Goal: Navigation & Orientation: Find specific page/section

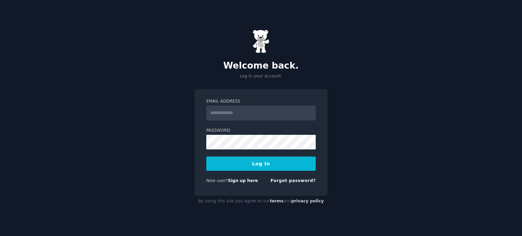
click at [267, 118] on input "Email Address" at bounding box center [261, 113] width 110 height 15
type input "**********"
click at [289, 170] on button "Log In" at bounding box center [261, 164] width 110 height 14
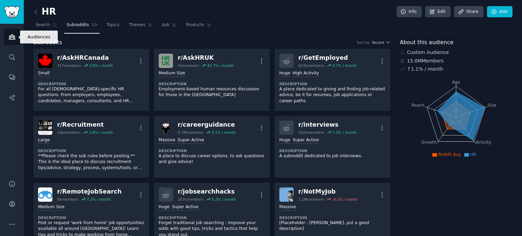
click at [14, 42] on link "Audiences" at bounding box center [12, 37] width 17 height 17
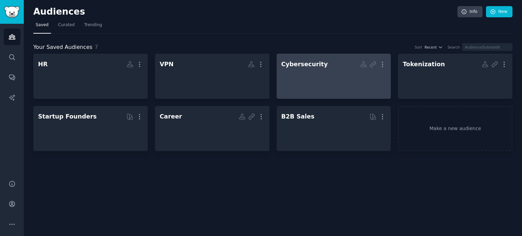
click at [349, 83] on div at bounding box center [334, 82] width 105 height 24
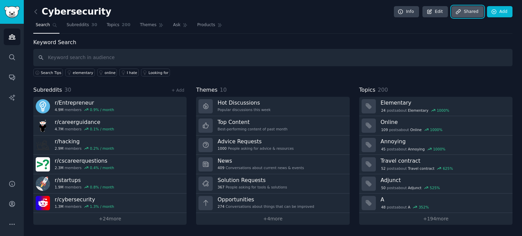
click at [461, 8] on link "Share d" at bounding box center [468, 12] width 32 height 12
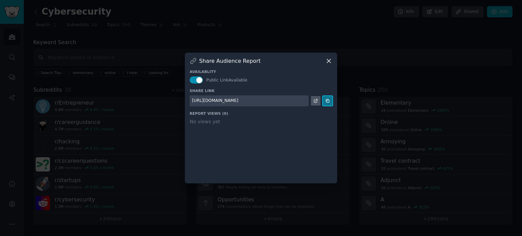
click at [328, 103] on icon at bounding box center [327, 101] width 5 height 5
